Goal: Find specific page/section: Find specific page/section

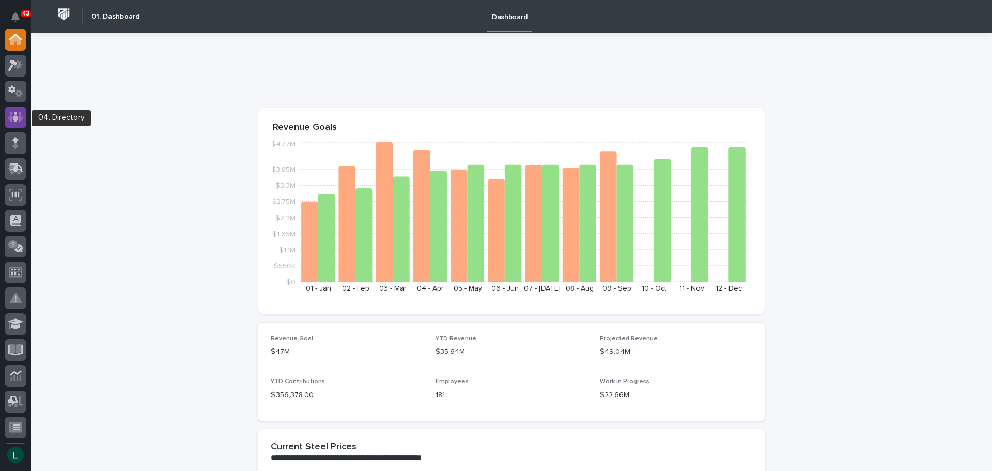
click at [14, 115] on icon at bounding box center [15, 117] width 15 height 12
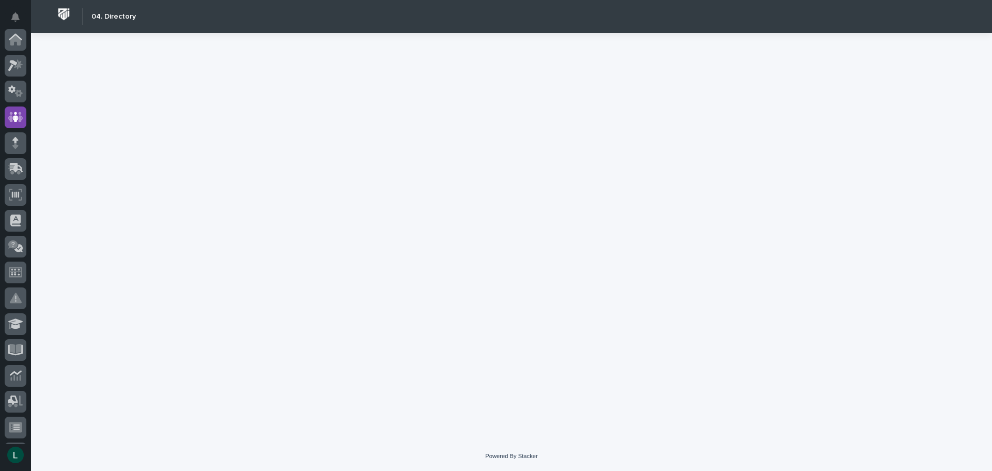
scroll to position [77, 0]
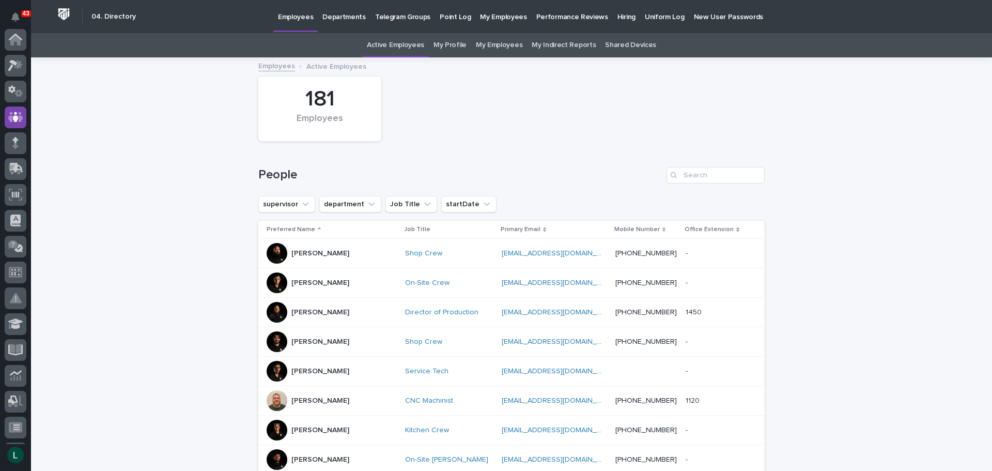
click at [339, 17] on p "Departments" at bounding box center [343, 11] width 43 height 22
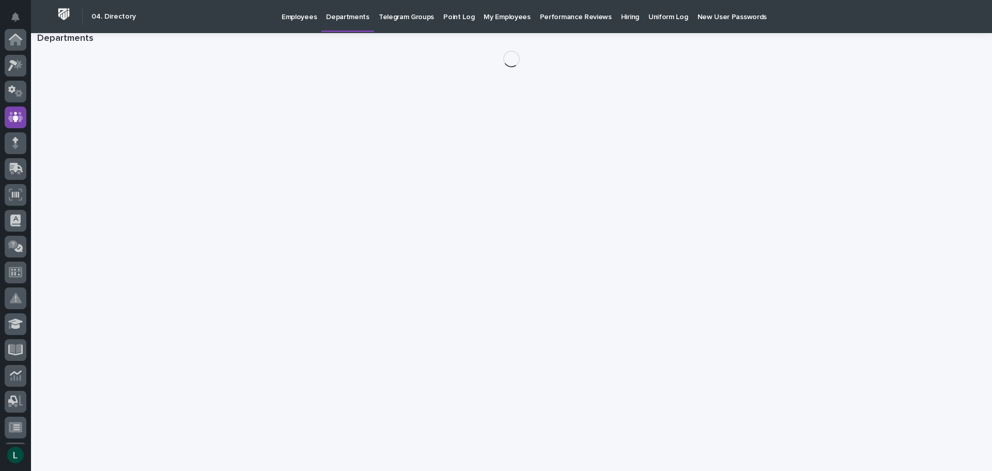
scroll to position [77, 0]
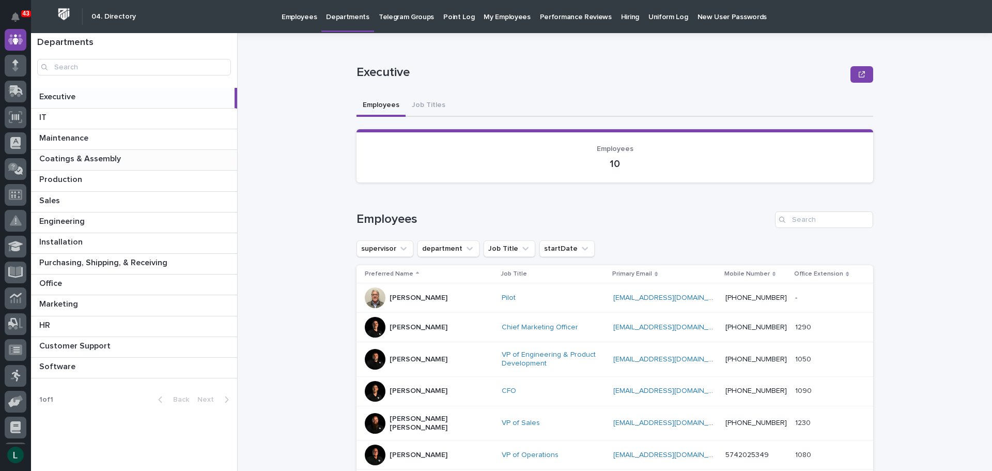
click at [179, 152] on div "Coatings & Assembly Coatings & Assembly" at bounding box center [134, 160] width 206 height 20
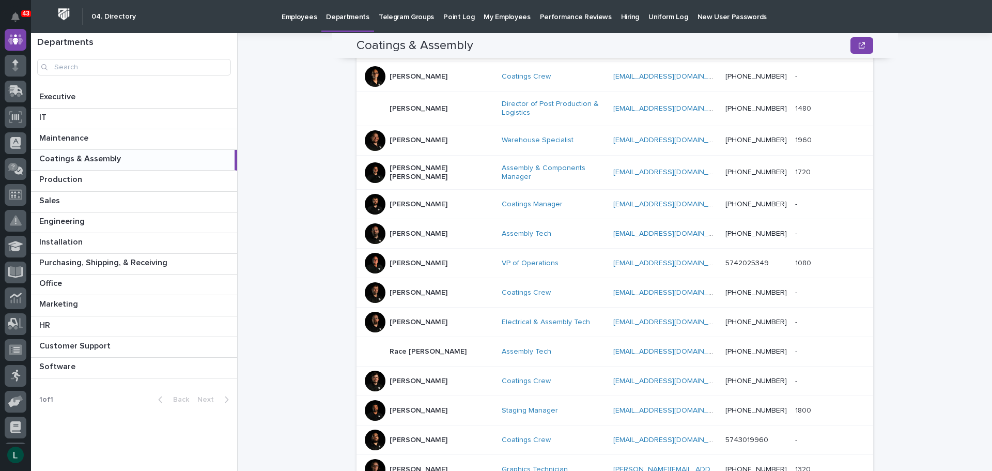
scroll to position [413, 0]
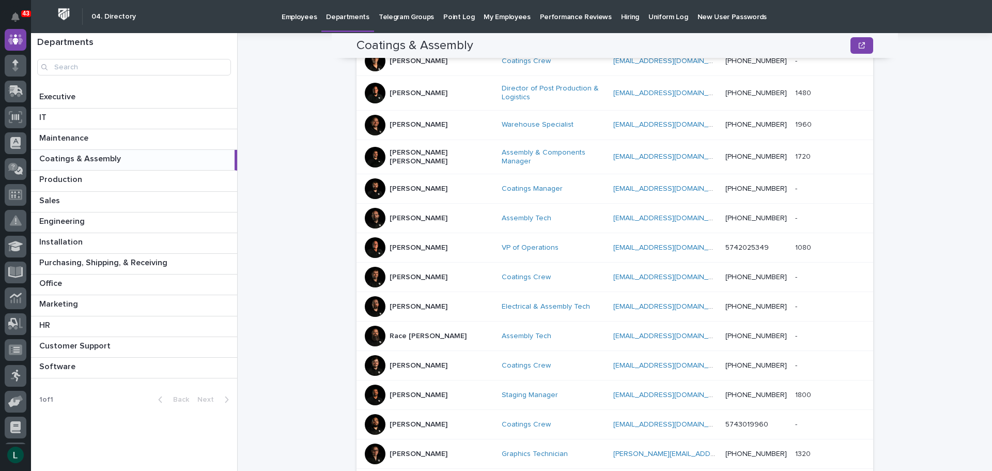
click at [376, 421] on div at bounding box center [375, 424] width 21 height 21
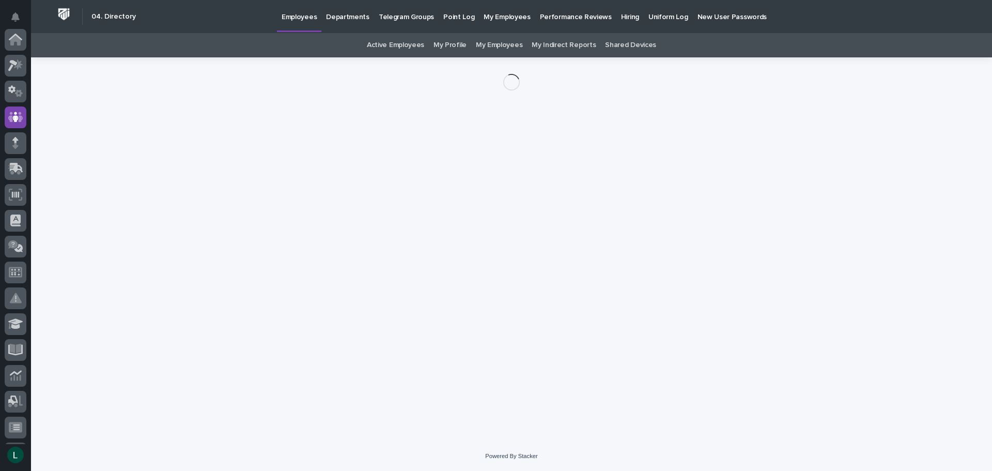
scroll to position [77, 0]
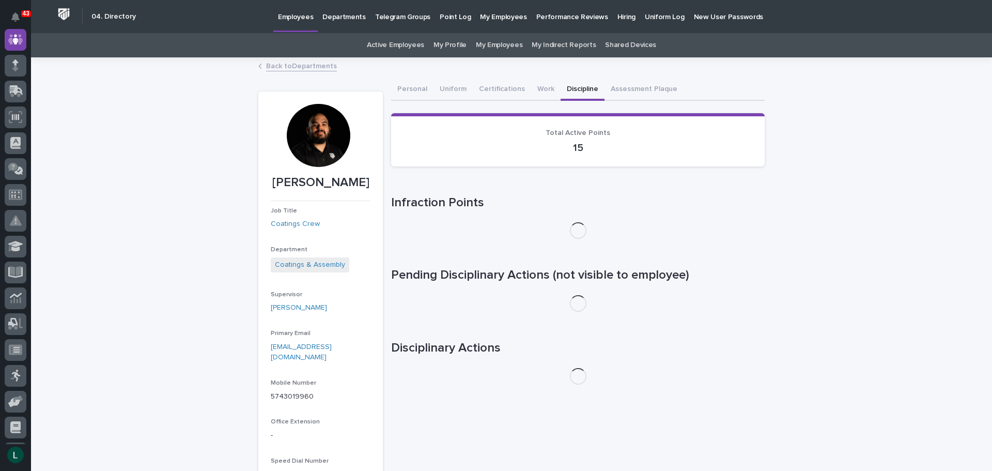
click at [571, 87] on button "Discipline" at bounding box center [583, 90] width 44 height 22
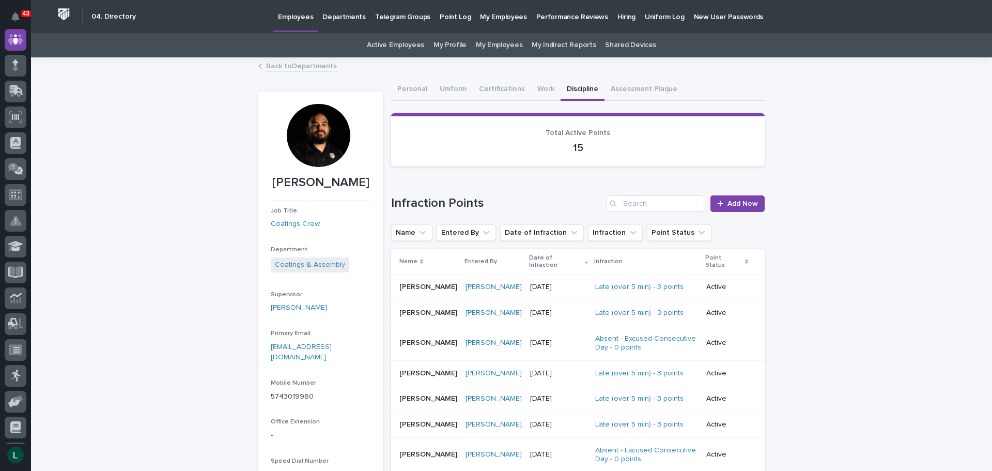
click at [489, 43] on link "My Employees" at bounding box center [499, 45] width 46 height 24
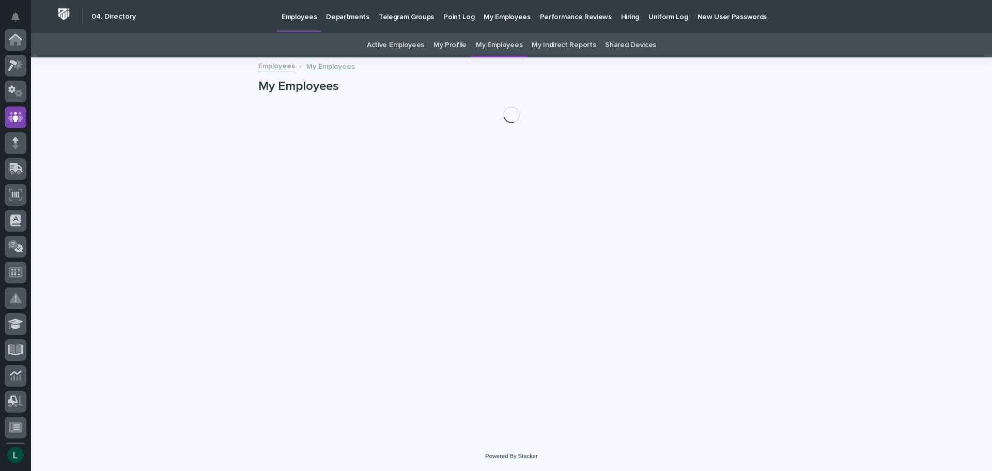
scroll to position [77, 0]
